Goal: Information Seeking & Learning: Learn about a topic

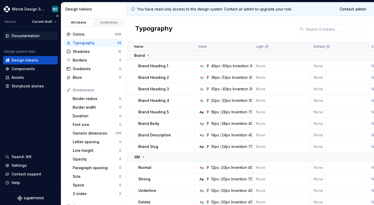
click at [27, 38] on div "Documentation" at bounding box center [26, 35] width 28 height 5
click at [263, 30] on div "Typography" at bounding box center [250, 29] width 247 height 26
click at [55, 9] on html "Merck Design System MC Version Current draft Documentation Design system data D…" at bounding box center [187, 102] width 374 height 205
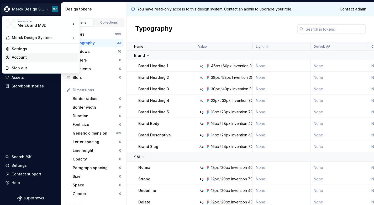
click at [27, 61] on div "Account" at bounding box center [40, 57] width 75 height 8
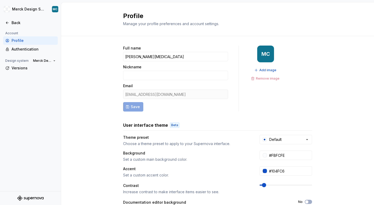
click at [245, 96] on div "Full name Marko Colic Nickname Email marko.colic1@msd.com Save MC Add image Rem…" at bounding box center [217, 79] width 189 height 66
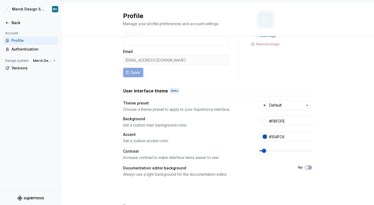
drag, startPoint x: 125, startPoint y: 61, endPoint x: 186, endPoint y: 61, distance: 61.4
click at [186, 61] on div "marko.colic1@msd.com" at bounding box center [175, 59] width 105 height 9
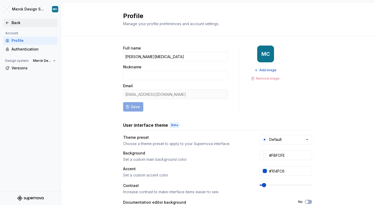
click at [8, 21] on icon at bounding box center [7, 23] width 4 height 4
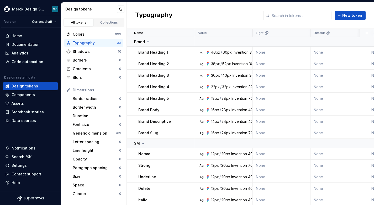
click at [217, 17] on div "Typography New token" at bounding box center [250, 15] width 247 height 26
click at [20, 44] on div "Documentation" at bounding box center [26, 44] width 28 height 5
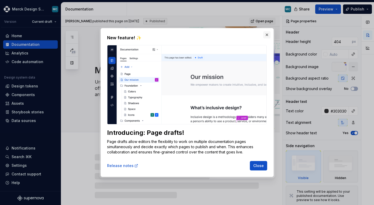
click at [266, 35] on button "button" at bounding box center [266, 34] width 7 height 7
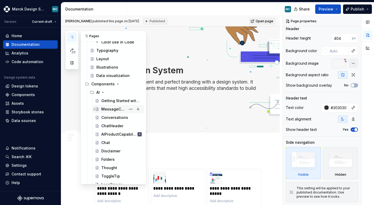
scroll to position [209, 0]
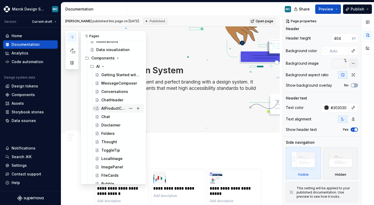
click at [116, 108] on div "AIProductCapabilityCard" at bounding box center [113, 108] width 25 height 5
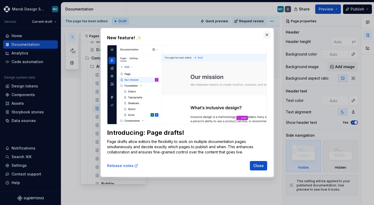
click at [268, 34] on button "button" at bounding box center [266, 34] width 7 height 7
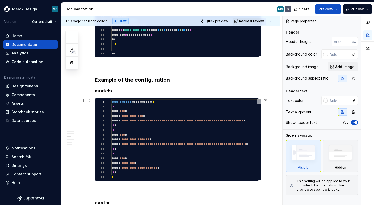
scroll to position [464, 0]
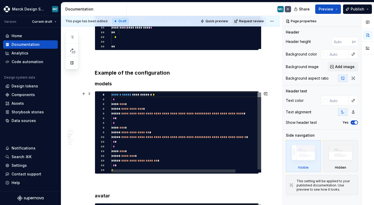
type textarea "*"
type textarea "**********"
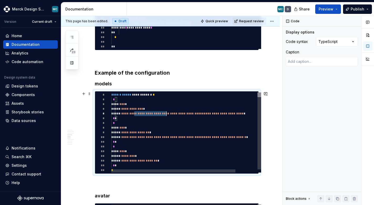
scroll to position [19, 55]
drag, startPoint x: 134, startPoint y: 112, endPoint x: 166, endPoint y: 112, distance: 32.0
click at [166, 112] on div at bounding box center [166, 113] width 1 height 5
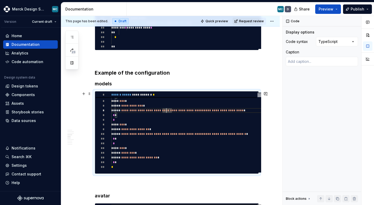
click at [276, 136] on div "**********" at bounding box center [171, 111] width 221 height 190
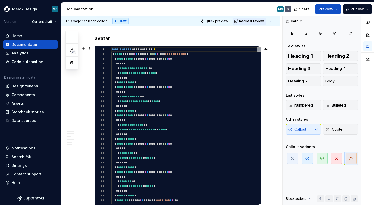
scroll to position [628, 0]
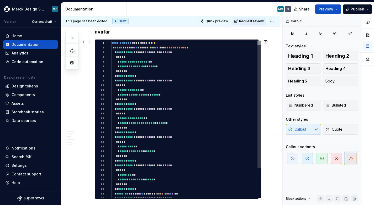
type textarea "*"
type textarea "**********"
click at [188, 135] on div "** **** * **** *" at bounding box center [186, 132] width 150 height 5
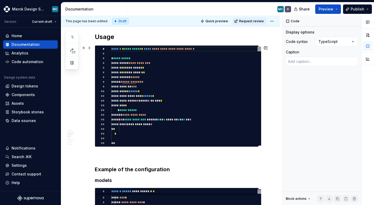
scroll to position [338, 0]
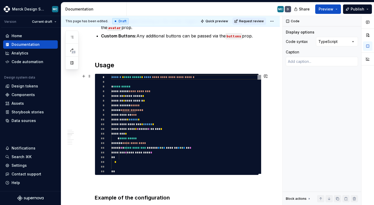
type textarea "*"
click at [177, 127] on div "**********" at bounding box center [186, 129] width 150 height 5
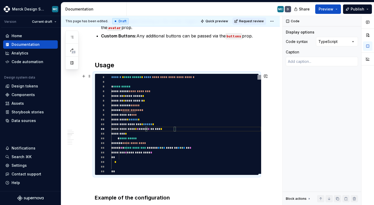
click at [193, 131] on div "**********" at bounding box center [186, 129] width 150 height 5
type textarea "**********"
click at [189, 102] on div "**********" at bounding box center [186, 101] width 150 height 5
click at [170, 94] on div "**********" at bounding box center [186, 96] width 150 height 5
click at [179, 92] on div "**********" at bounding box center [186, 91] width 150 height 5
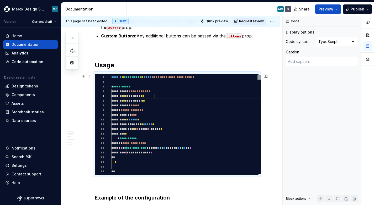
scroll to position [19, 44]
click at [179, 96] on div "**********" at bounding box center [186, 96] width 150 height 5
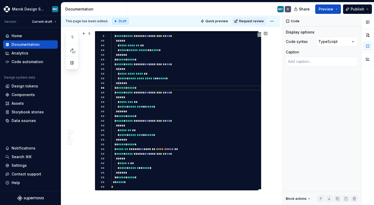
scroll to position [651, 0]
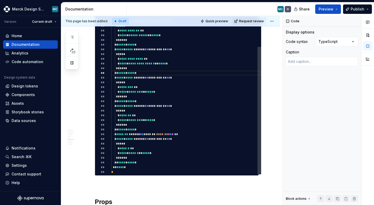
type textarea "*"
type textarea "**********"
click at [169, 117] on div "* ******* **" at bounding box center [186, 115] width 150 height 5
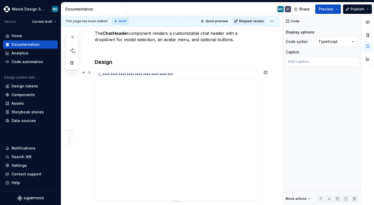
scroll to position [87, 0]
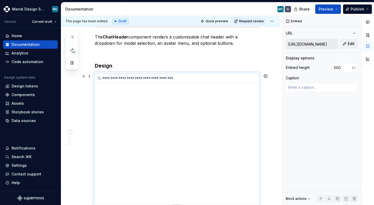
click at [172, 99] on div "**********" at bounding box center [176, 139] width 163 height 131
click at [169, 100] on div "**********" at bounding box center [176, 139] width 163 height 131
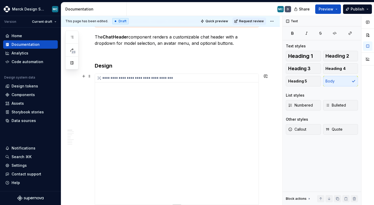
click at [216, 120] on div "**********" at bounding box center [176, 139] width 163 height 131
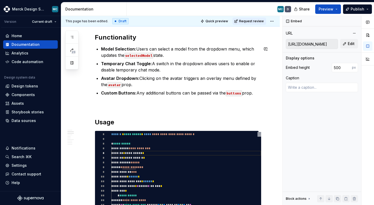
scroll to position [256, 0]
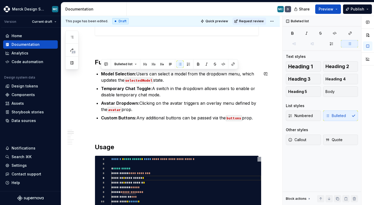
drag, startPoint x: 102, startPoint y: 74, endPoint x: 178, endPoint y: 79, distance: 77.0
click at [178, 79] on p "Model Selection: Users can select a model from the dropdown menu, which updates…" at bounding box center [180, 77] width 158 height 13
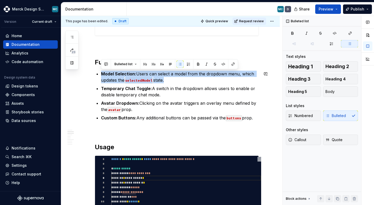
drag, startPoint x: 178, startPoint y: 79, endPoint x: 102, endPoint y: 75, distance: 77.0
click at [102, 75] on p "Model Selection: Users can select a model from the dropdown menu, which updates…" at bounding box center [180, 77] width 158 height 13
click at [102, 75] on strong "Model Selection:" at bounding box center [118, 73] width 35 height 5
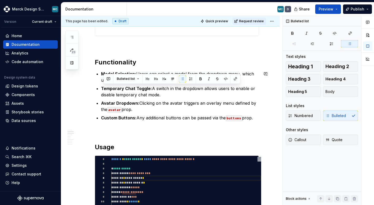
drag, startPoint x: 103, startPoint y: 89, endPoint x: 173, endPoint y: 94, distance: 71.0
click at [173, 93] on p "Temporary Chat Toggle: A switch in the dropdown allows users to enable or disab…" at bounding box center [180, 92] width 158 height 13
click at [173, 94] on p "Temporary Chat Toggle: A switch in the dropdown allows users to enable or disab…" at bounding box center [180, 92] width 158 height 13
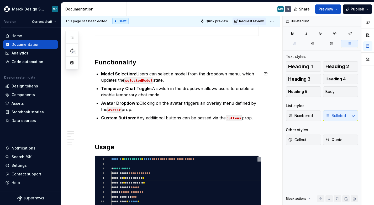
scroll to position [272, 0]
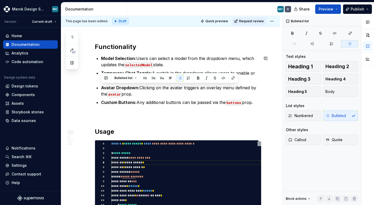
drag, startPoint x: 173, startPoint y: 94, endPoint x: 100, endPoint y: 86, distance: 73.6
click at [146, 95] on p "Avatar Dropdown: Clicking on the avatar triggers an overlay menu defined by the…" at bounding box center [180, 91] width 158 height 13
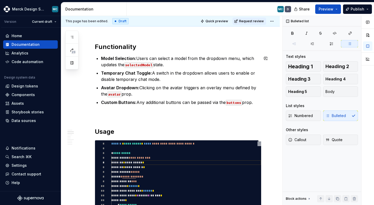
scroll to position [289, 0]
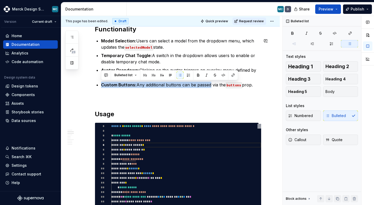
drag, startPoint x: 101, startPoint y: 86, endPoint x: 208, endPoint y: 86, distance: 106.8
click at [208, 86] on p "Custom Buttons: Any additional buttons can be passed via the buttons prop." at bounding box center [180, 85] width 158 height 6
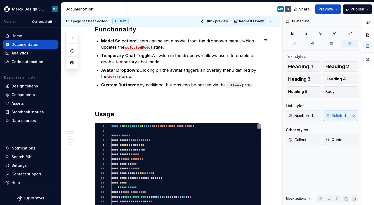
click at [256, 84] on p "Custom Buttons: Any additional buttons can be passed via the buttons prop." at bounding box center [180, 85] width 158 height 6
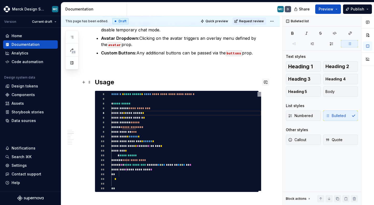
scroll to position [356, 0]
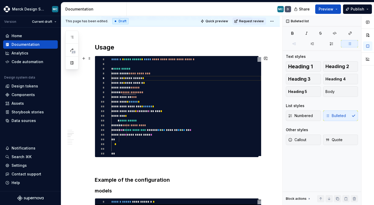
click at [162, 89] on div "**********" at bounding box center [186, 88] width 150 height 5
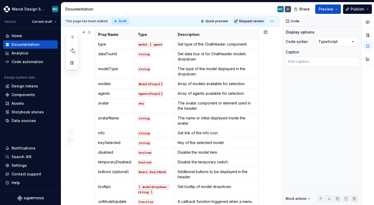
scroll to position [804, 0]
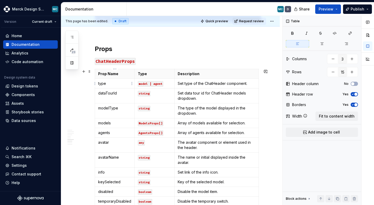
click at [108, 83] on p "type" at bounding box center [114, 83] width 33 height 5
click at [114, 94] on p "dataTourId" at bounding box center [114, 93] width 33 height 5
click at [112, 110] on p "modelType" at bounding box center [114, 108] width 33 height 5
click at [210, 114] on p "The type of the model displayed in the dropdown." at bounding box center [217, 111] width 78 height 10
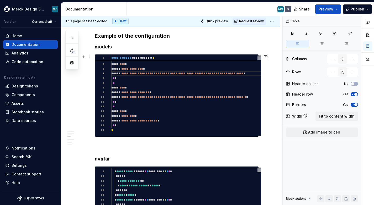
scroll to position [504, 0]
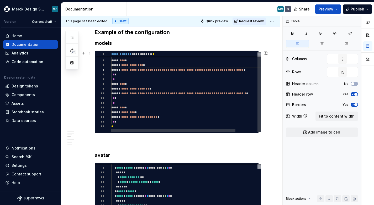
type textarea "*"
click at [184, 97] on div "* *" at bounding box center [199, 98] width 176 height 5
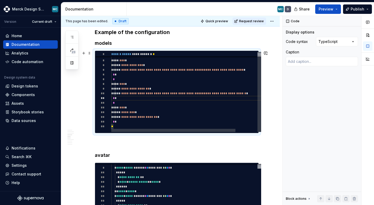
type textarea "**********"
click at [198, 61] on div "*** * *** *" at bounding box center [199, 60] width 176 height 5
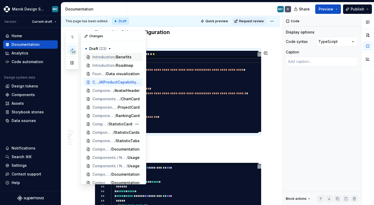
scroll to position [0, 0]
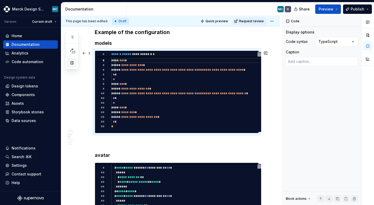
click at [71, 63] on button "button" at bounding box center [71, 62] width 9 height 9
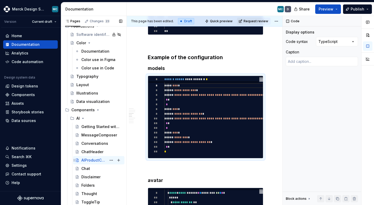
scroll to position [160, 0]
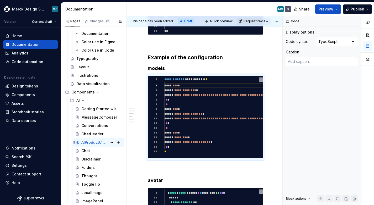
click at [93, 142] on div "AIProductCapabilityCard" at bounding box center [93, 142] width 25 height 5
click at [172, 70] on h4 "models" at bounding box center [205, 68] width 115 height 6
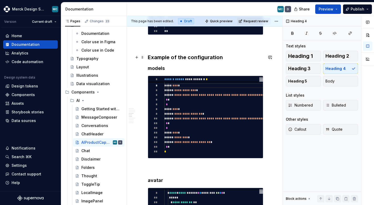
click at [209, 56] on h3 "Example of the configuration" at bounding box center [205, 57] width 115 height 7
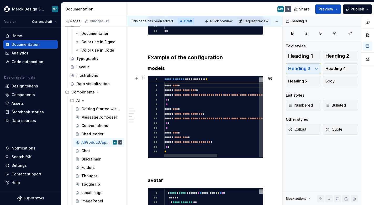
type textarea "*"
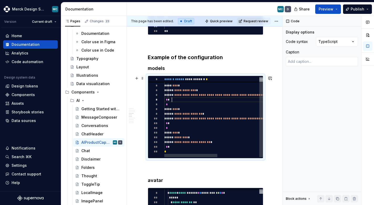
click at [209, 99] on div "* *" at bounding box center [252, 100] width 176 height 5
click at [178, 150] on div "*" at bounding box center [252, 152] width 176 height 5
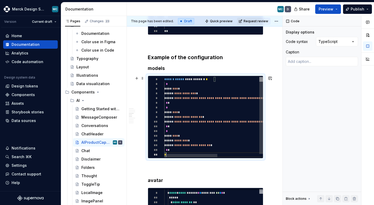
click at [252, 86] on div "*" at bounding box center [252, 84] width 176 height 5
click at [240, 78] on div "**********" at bounding box center [252, 79] width 176 height 5
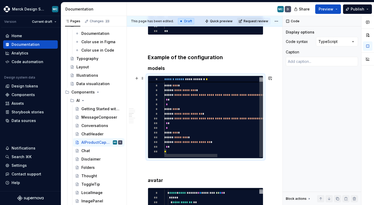
type textarea "**********"
click at [232, 134] on div "*** * *** *" at bounding box center [252, 133] width 176 height 5
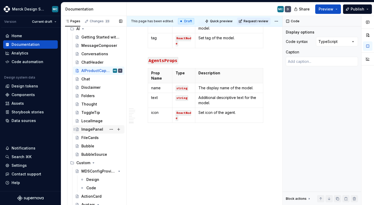
scroll to position [236, 0]
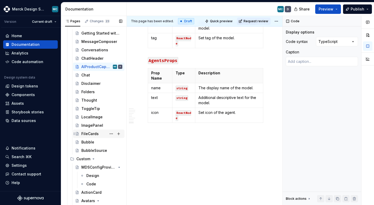
click at [92, 133] on div "FileCards" at bounding box center [89, 133] width 17 height 5
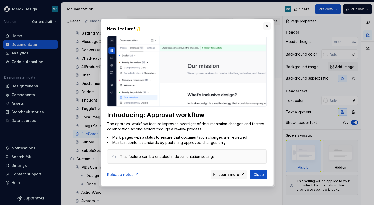
click at [268, 26] on button "button" at bounding box center [266, 25] width 7 height 7
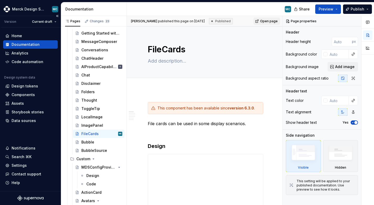
click at [33, 46] on div "Documentation" at bounding box center [26, 44] width 28 height 5
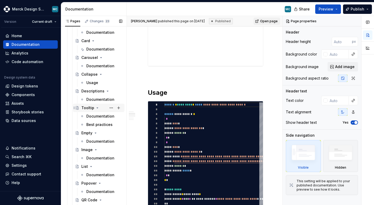
scroll to position [1759, 0]
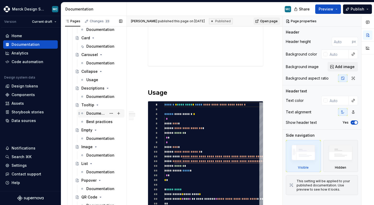
click at [95, 113] on div "Documentation" at bounding box center [96, 113] width 20 height 5
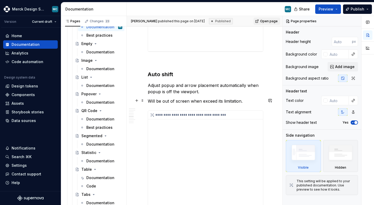
scroll to position [644, 0]
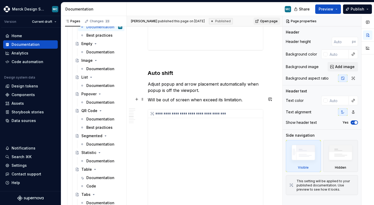
click at [228, 133] on div "**********" at bounding box center [205, 162] width 115 height 105
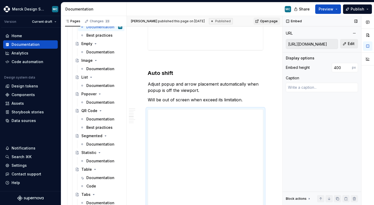
drag, startPoint x: 299, startPoint y: 42, endPoint x: 349, endPoint y: 41, distance: 50.1
click at [349, 41] on div "[URL][DOMAIN_NAME] Edit" at bounding box center [322, 44] width 72 height 10
click at [320, 44] on input "[URL][DOMAIN_NAME]" at bounding box center [312, 43] width 52 height 9
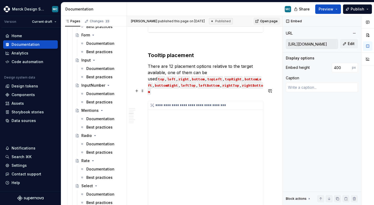
scroll to position [333, 1]
type textarea "*"
type input "[URL][DOMAIN_NAME]"
click at [246, 109] on div "**********" at bounding box center [204, 153] width 115 height 105
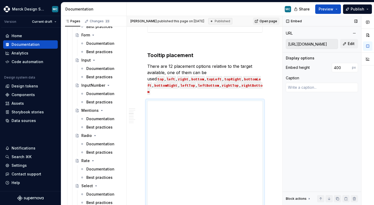
click at [316, 43] on input "[URL][DOMAIN_NAME]" at bounding box center [312, 43] width 52 height 9
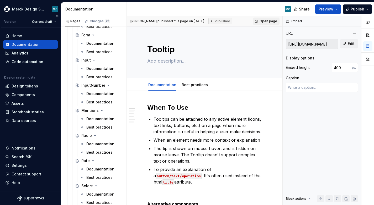
click at [18, 42] on div "Documentation" at bounding box center [26, 44] width 28 height 5
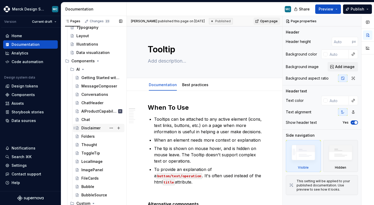
scroll to position [200, 0]
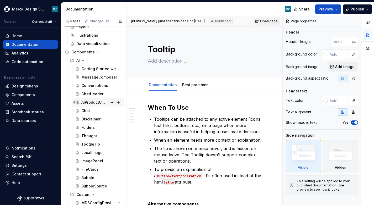
click at [93, 102] on div "AIProductCapabilityCard" at bounding box center [93, 102] width 25 height 5
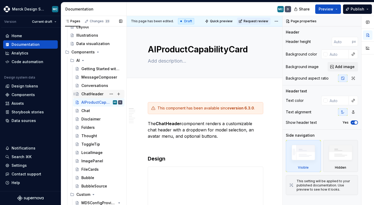
click at [88, 94] on div "ChatHeader" at bounding box center [92, 94] width 22 height 5
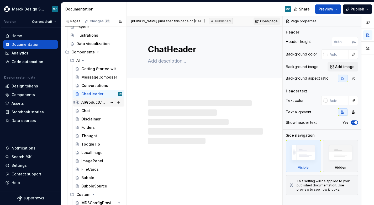
click at [93, 101] on div "AIProductCapabilityCard" at bounding box center [93, 102] width 25 height 5
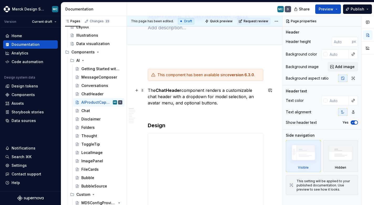
scroll to position [34, 0]
click at [204, 94] on p "The ChatHeader component renders a customizable chat header with a dropdown for…" at bounding box center [205, 96] width 115 height 19
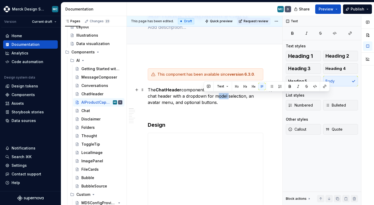
click at [204, 94] on p "The ChatHeader component renders a customizable chat header with a dropdown for…" at bounding box center [205, 96] width 115 height 19
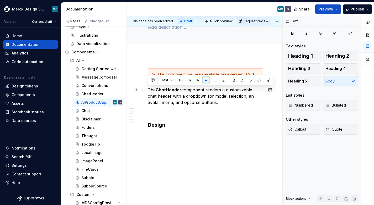
drag, startPoint x: 211, startPoint y: 103, endPoint x: 148, endPoint y: 90, distance: 64.0
click at [148, 90] on p "The ChatHeader component renders a customizable chat header with a dropdown for…" at bounding box center [205, 96] width 115 height 19
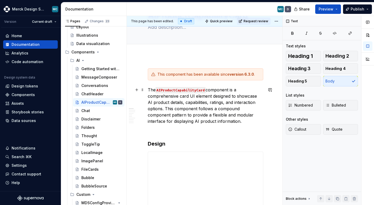
click at [230, 105] on p "The AIProductCapabilityCard component is a comprehensive card UI element design…" at bounding box center [205, 106] width 115 height 38
click at [239, 97] on p "The AIProductCapabilityCard component is a comprehensive card UI element design…" at bounding box center [205, 106] width 115 height 38
click at [193, 97] on p "The AIProductCapabilityCard component is a comprehensive card UI element design…" at bounding box center [205, 106] width 115 height 38
click at [220, 104] on p "The AIProductCapabilityCard component is a comprehensive card UI element design…" at bounding box center [205, 106] width 115 height 38
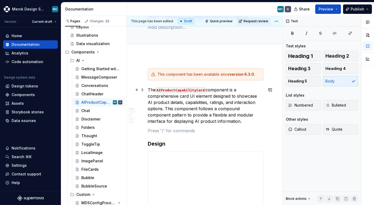
click at [215, 120] on p "The AIProductCapabilityCard component is a comprehensive card UI element design…" at bounding box center [205, 106] width 115 height 38
click at [167, 108] on p "The AIProductCapabilityCard component is a comprehensive card UI element design…" at bounding box center [205, 106] width 115 height 38
click at [231, 120] on p "The AIProductCapabilityCard component is a comprehensive card UI element design…" at bounding box center [205, 106] width 115 height 38
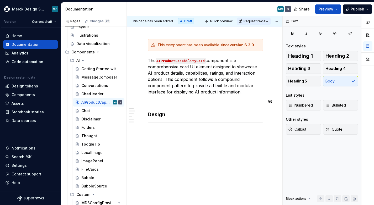
scroll to position [59, 0]
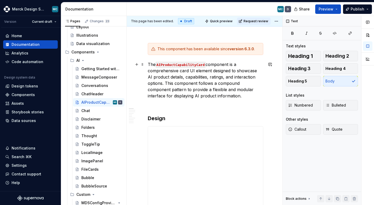
click at [183, 65] on code "AIProductCapabilityCard" at bounding box center [181, 65] width 50 height 6
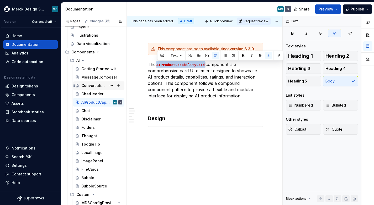
click at [92, 87] on div "Conversations" at bounding box center [93, 85] width 25 height 5
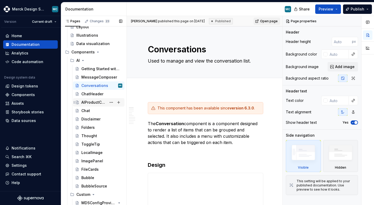
click at [93, 103] on div "AIProductCapabilityCard" at bounding box center [93, 102] width 25 height 5
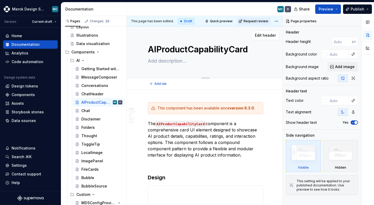
click at [211, 47] on textarea "AIProductCapabilityCard" at bounding box center [204, 49] width 115 height 13
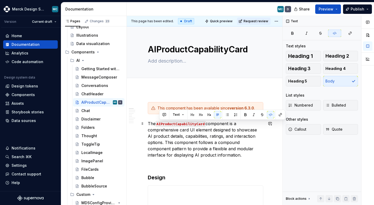
drag, startPoint x: 205, startPoint y: 125, endPoint x: 158, endPoint y: 125, distance: 47.5
click at [158, 125] on code "AIProductCapabilityCard" at bounding box center [181, 124] width 50 height 6
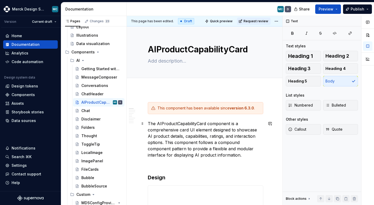
click at [185, 124] on p "The AIProductCapabilityCard component is a comprehensive card UI element design…" at bounding box center [205, 140] width 115 height 38
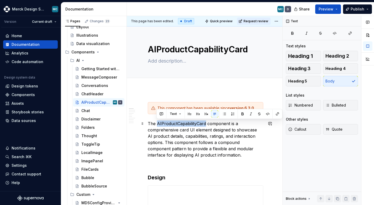
click at [185, 124] on p "The AIProductCapabilityCard component is a comprehensive card UI element design…" at bounding box center [205, 140] width 115 height 38
click at [241, 114] on button "button" at bounding box center [242, 113] width 7 height 7
click at [241, 155] on p "The AIProductCapabilityCard component is a comprehensive card UI element design…" at bounding box center [205, 140] width 115 height 38
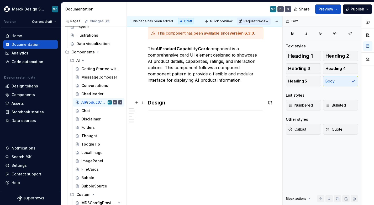
scroll to position [70, 0]
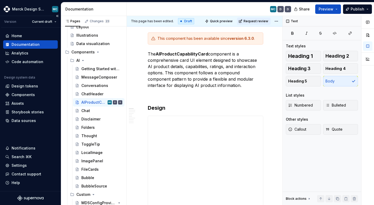
type textarea "*"
